Goal: Find specific page/section: Find specific page/section

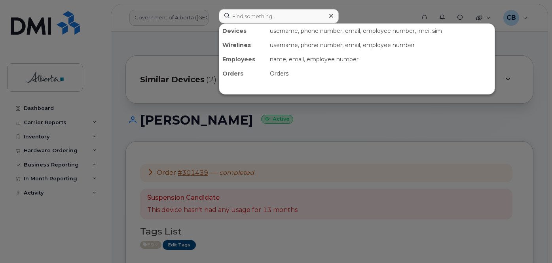
click at [251, 12] on input at bounding box center [279, 16] width 120 height 14
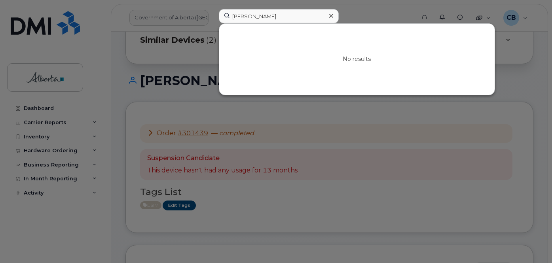
type input "[PERSON_NAME]"
drag, startPoint x: 333, startPoint y: 17, endPoint x: 324, endPoint y: 30, distance: 15.9
click at [332, 17] on icon at bounding box center [331, 16] width 4 height 6
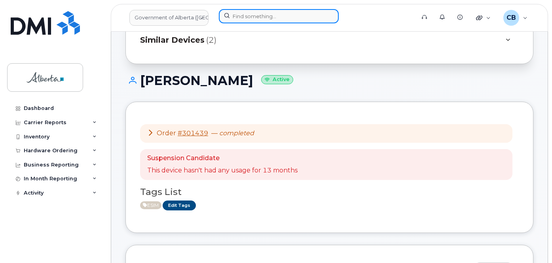
click at [244, 16] on input at bounding box center [279, 16] width 120 height 14
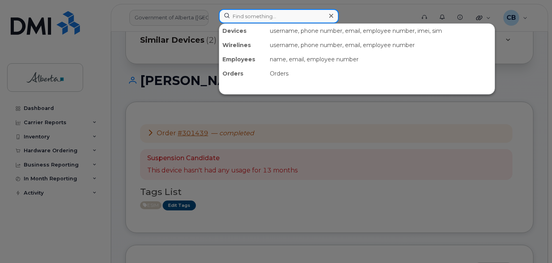
paste input "[PERSON_NAME]"
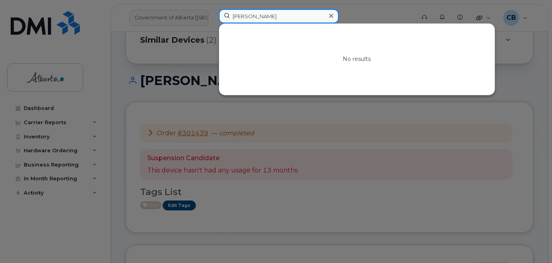
type input "[PERSON_NAME]"
click at [331, 14] on icon at bounding box center [331, 16] width 4 height 6
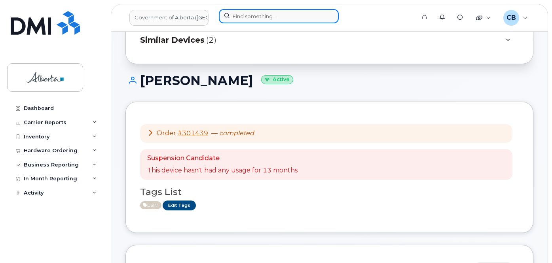
click at [266, 16] on input at bounding box center [279, 16] width 120 height 14
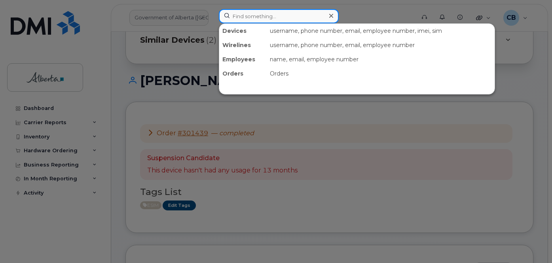
paste input "Brooklyn [PERSON_NAME]"
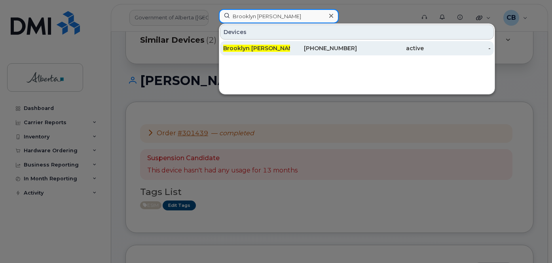
type input "Brooklyn [PERSON_NAME]"
drag, startPoint x: 262, startPoint y: 50, endPoint x: 268, endPoint y: 48, distance: 6.6
click at [262, 50] on span "Brooklyn [PERSON_NAME]" at bounding box center [261, 48] width 76 height 7
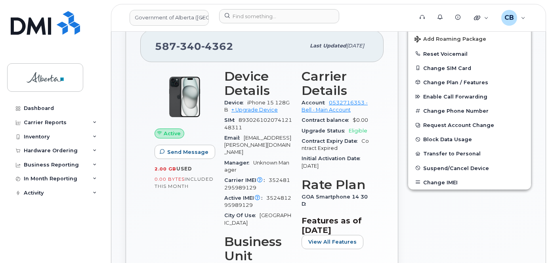
scroll to position [165, 0]
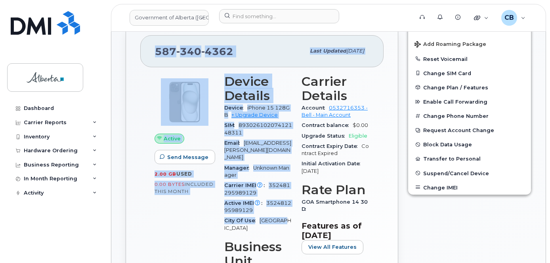
drag, startPoint x: 152, startPoint y: 43, endPoint x: 292, endPoint y: 213, distance: 220.0
click at [292, 213] on div "587 340 4362 Last updated Jul 25, 2025 Active Send Message 2.00 GB  used 0.00 B…" at bounding box center [262, 197] width 272 height 353
copy div "587 340 4362 Last updated Jul 25, 2025 Active Send Message 2.00 GB  used 0.00 B…"
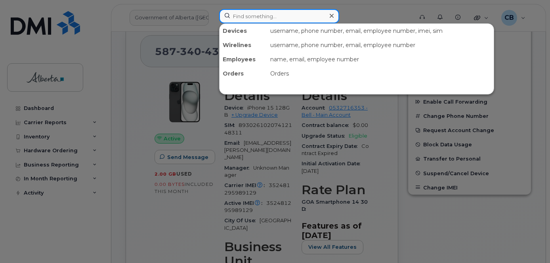
click at [238, 19] on input at bounding box center [279, 16] width 120 height 14
paste input "Graeme Kishiuchi"
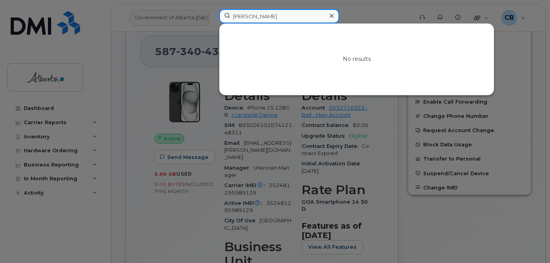
type input "Graeme Kishiuchi"
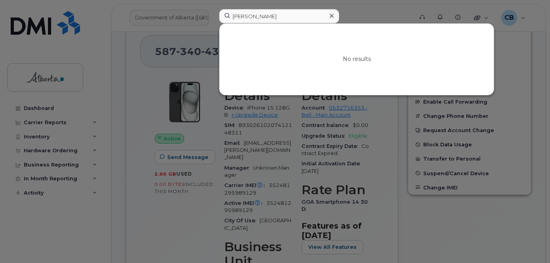
click at [333, 14] on icon at bounding box center [331, 16] width 4 height 6
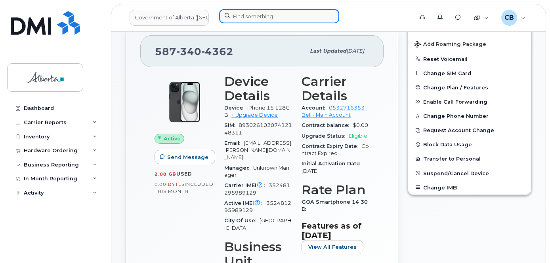
click at [265, 19] on input at bounding box center [279, 16] width 120 height 14
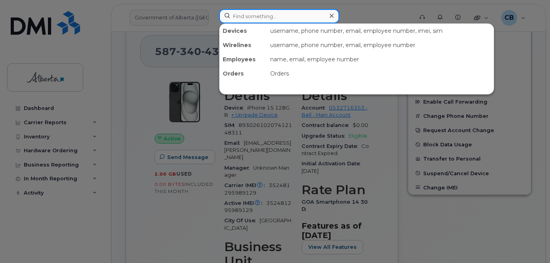
paste input "Nina Lafleur"
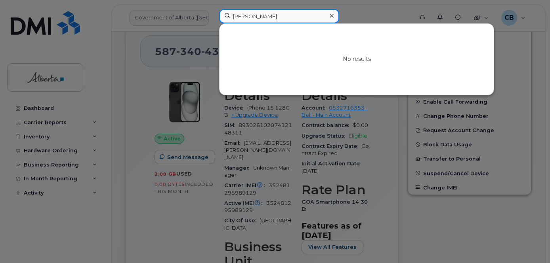
type input "Nina Lafleur"
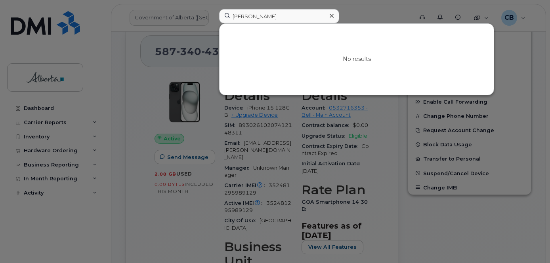
drag, startPoint x: 332, startPoint y: 15, endPoint x: 297, endPoint y: 4, distance: 36.6
click at [332, 15] on icon at bounding box center [331, 16] width 4 height 4
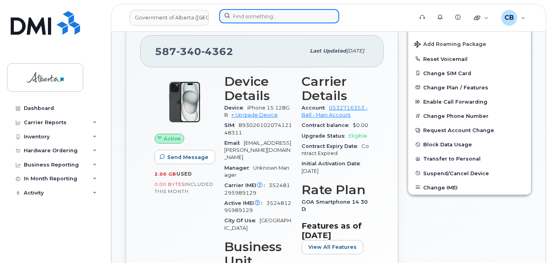
click at [263, 18] on input at bounding box center [279, 16] width 120 height 14
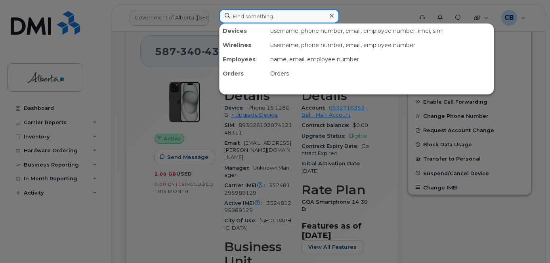
paste input "Jodi Arneson"
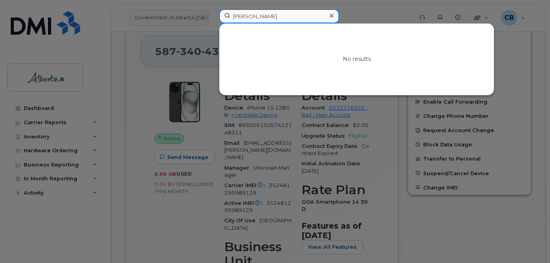
type input "Jodi Arneson"
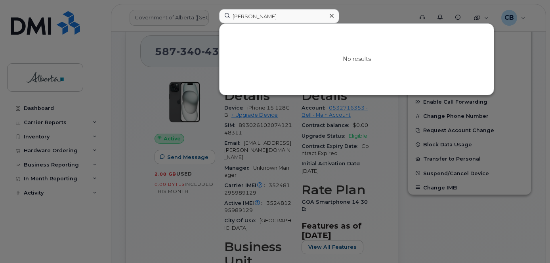
click at [331, 16] on icon at bounding box center [331, 16] width 4 height 4
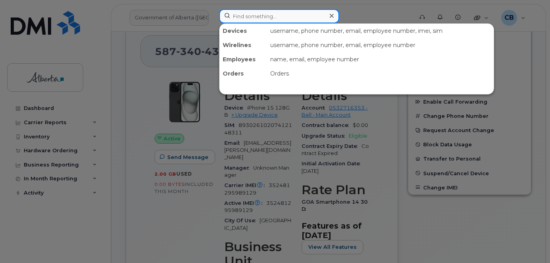
click at [250, 13] on input at bounding box center [279, 16] width 120 height 14
paste input "Jeff Woodliffe"
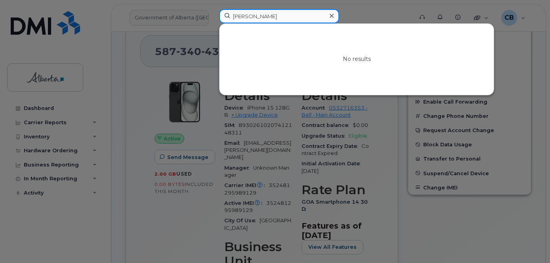
type input "Jeff Woodliffe"
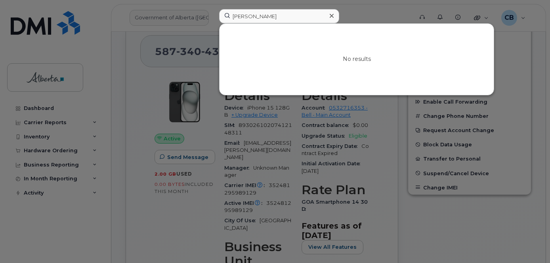
click at [335, 18] on div at bounding box center [330, 15] width 11 height 11
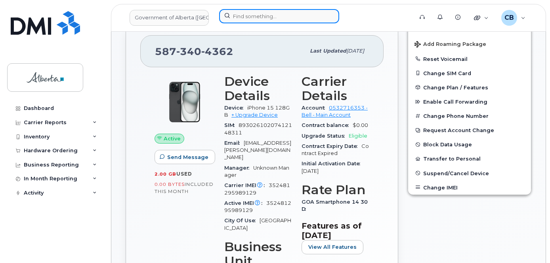
click at [240, 17] on input at bounding box center [279, 16] width 120 height 14
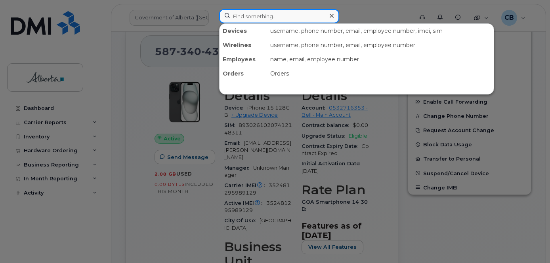
paste input "Rebecca Bradshaw"
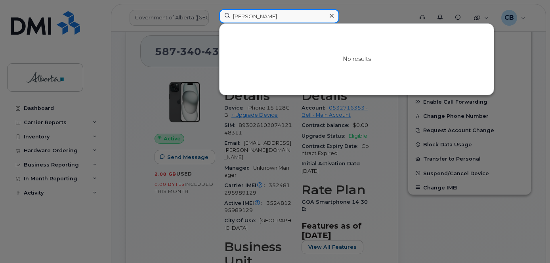
type input "Rebecca Bradshaw"
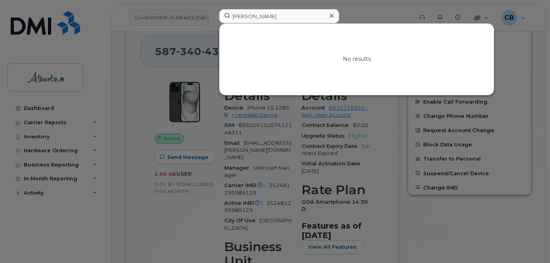
click at [331, 17] on icon at bounding box center [331, 16] width 4 height 4
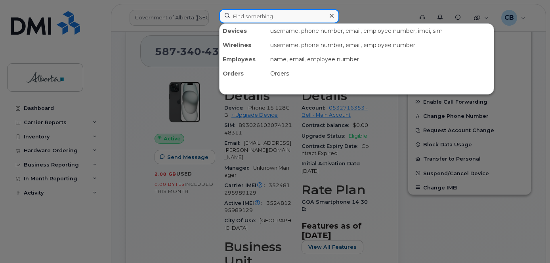
click at [243, 17] on input at bounding box center [279, 16] width 120 height 14
paste input "4034646656"
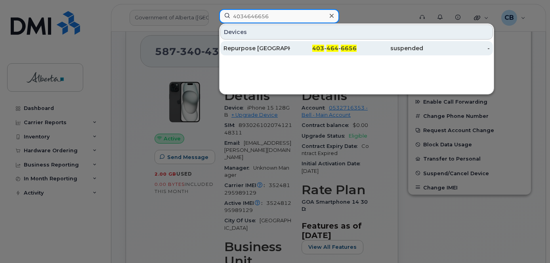
type input "4034646656"
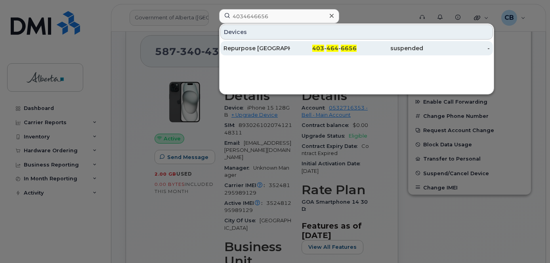
click at [244, 48] on div "Repurpose Calgary" at bounding box center [256, 48] width 67 height 8
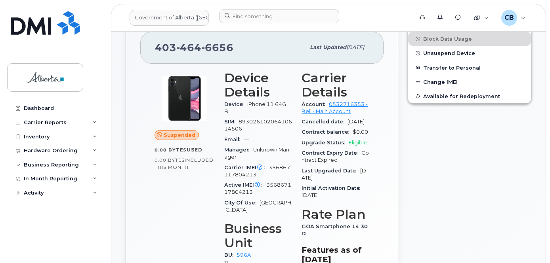
scroll to position [277, 0]
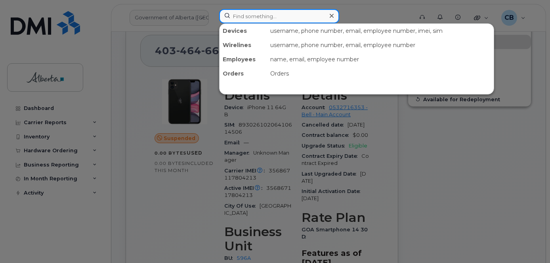
click at [248, 14] on input at bounding box center [279, 16] width 120 height 14
paste input "Leslie Hankinson"
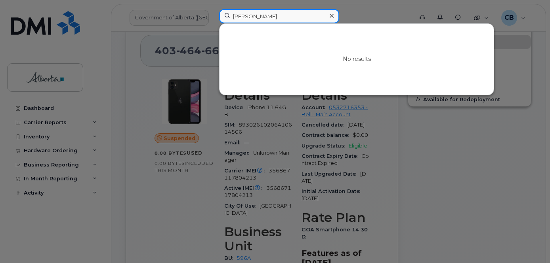
type input "Leslie Hankinson"
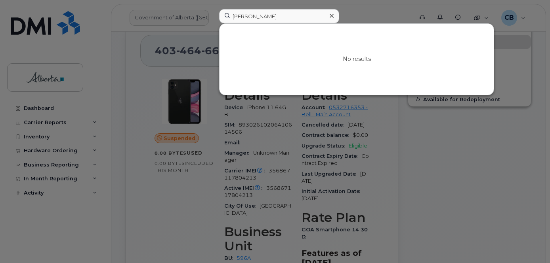
click at [333, 16] on div at bounding box center [330, 15] width 11 height 11
